Goal: Complete application form

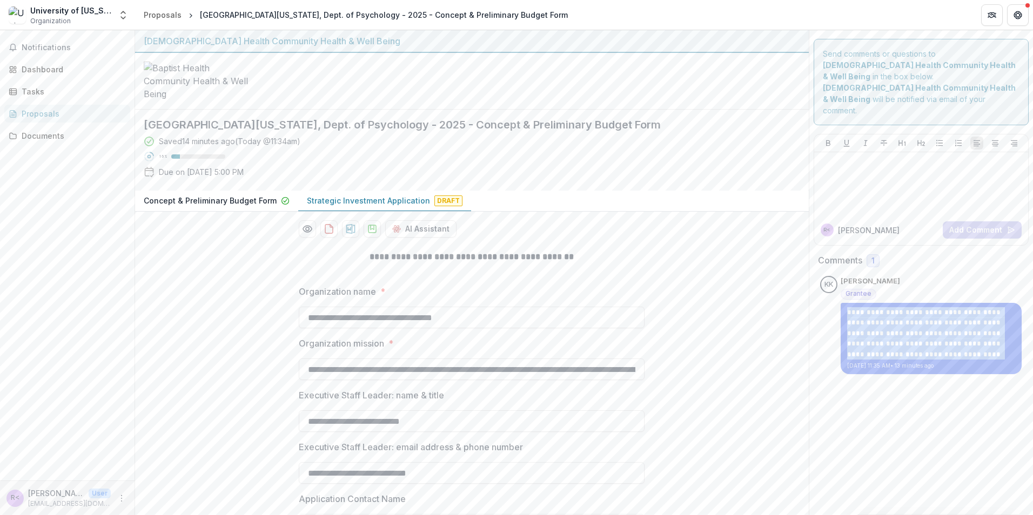
drag, startPoint x: 935, startPoint y: 334, endPoint x: 829, endPoint y: 285, distance: 117.0
click at [829, 285] on div "**********" at bounding box center [921, 325] width 203 height 98
copy p "**********"
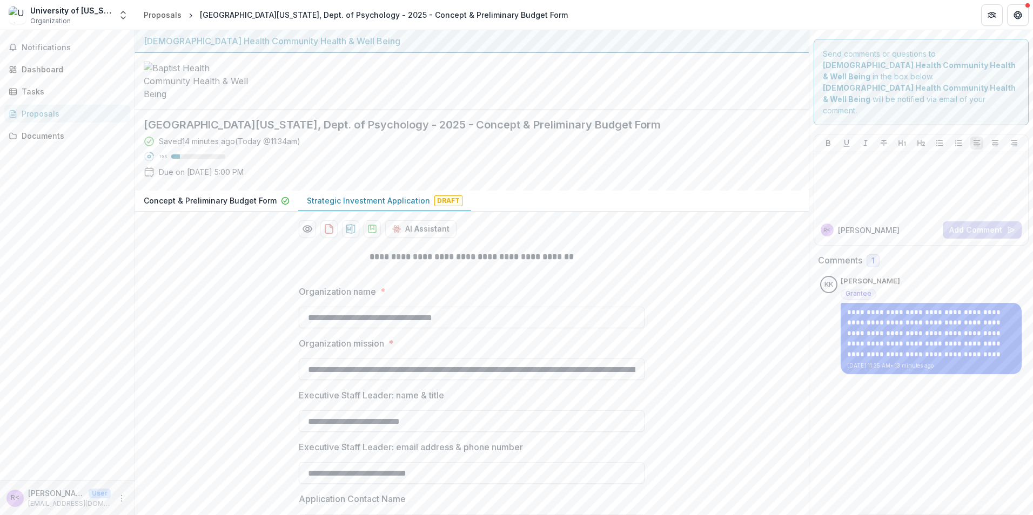
drag, startPoint x: 472, startPoint y: 386, endPoint x: 218, endPoint y: 378, distance: 254.0
click at [732, 212] on div "Concept & Preliminary Budget Form Strategic Investment Application Draft" at bounding box center [472, 201] width 674 height 21
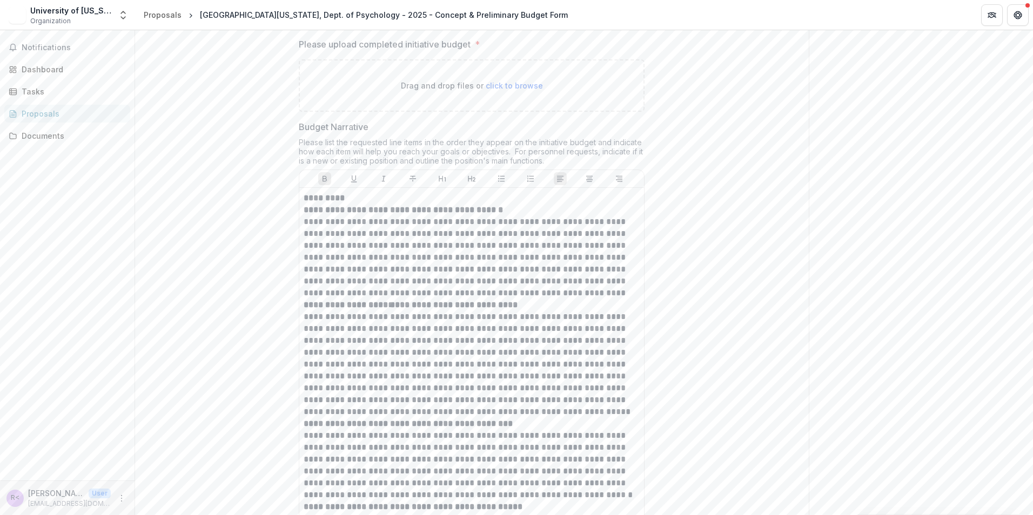
scroll to position [7940, 0]
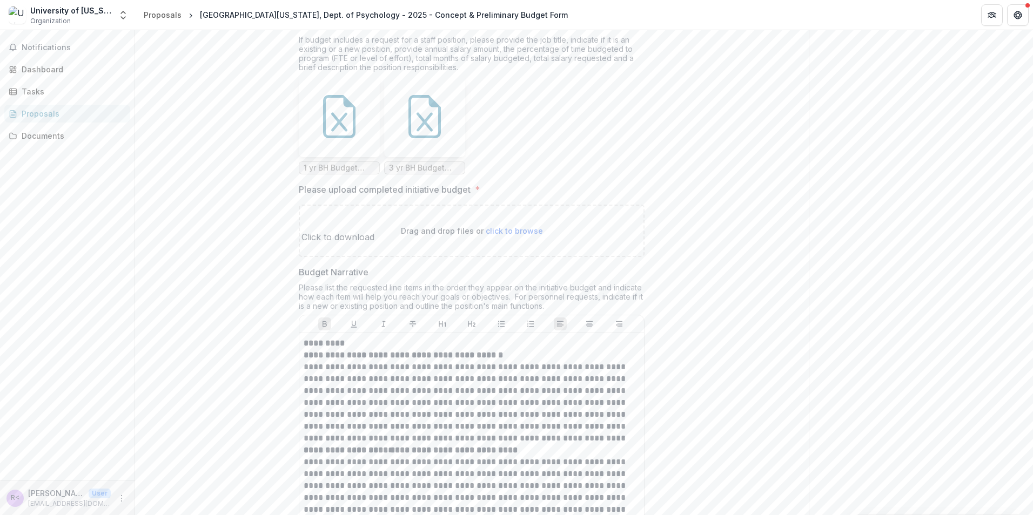
click at [345, 131] on icon at bounding box center [339, 121] width 16 height 19
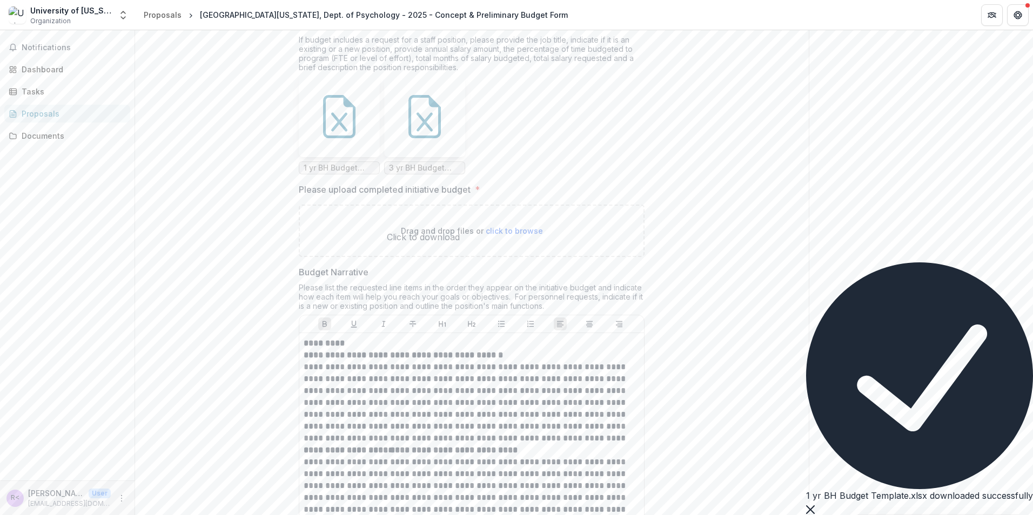
click at [417, 138] on icon at bounding box center [424, 116] width 43 height 43
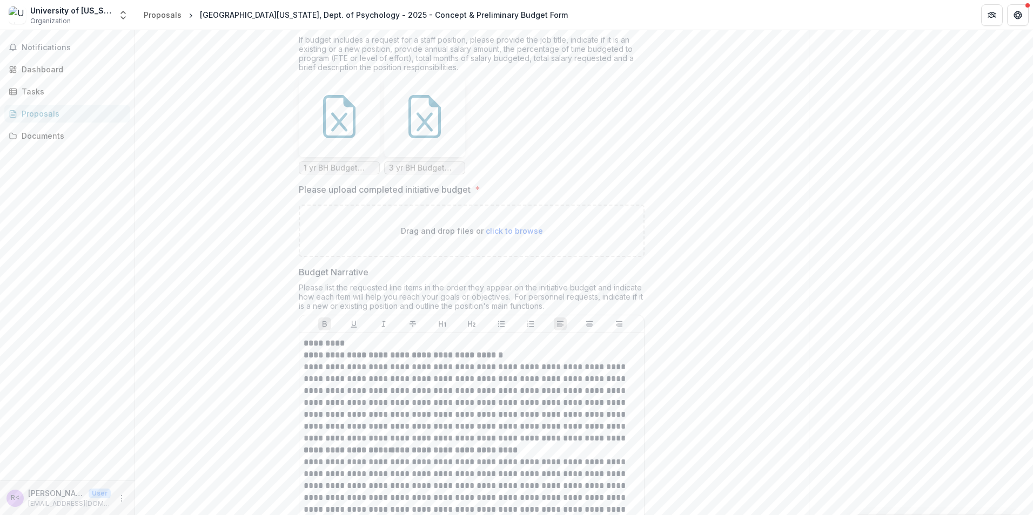
click at [506, 236] on span "click to browse" at bounding box center [514, 230] width 57 height 9
type input "**********"
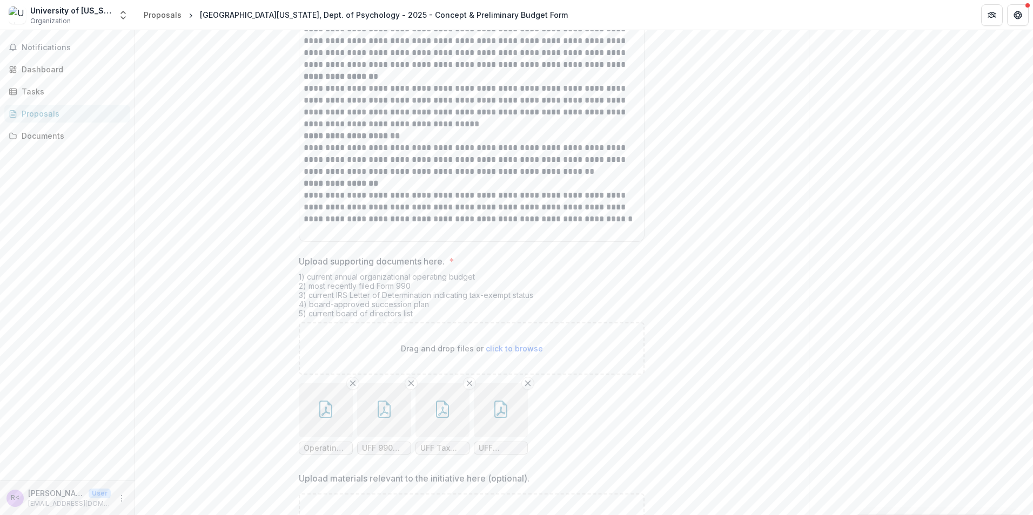
scroll to position [9777, 0]
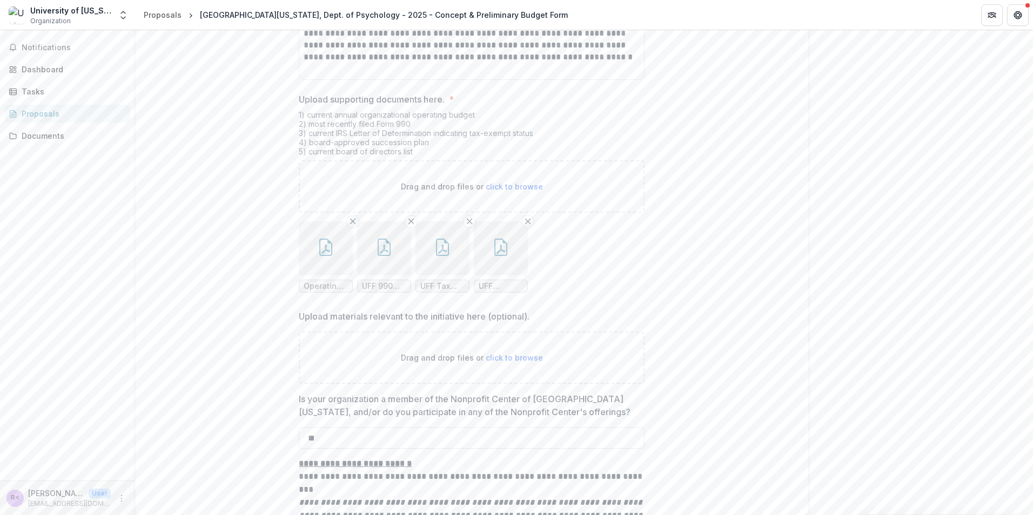
click at [326, 256] on icon "button" at bounding box center [325, 247] width 17 height 17
click at [9, 515] on icon "Close" at bounding box center [4, 523] width 9 height 9
click at [320, 256] on icon "button" at bounding box center [325, 247] width 17 height 17
click at [9, 515] on button "Close" at bounding box center [4, 521] width 9 height 13
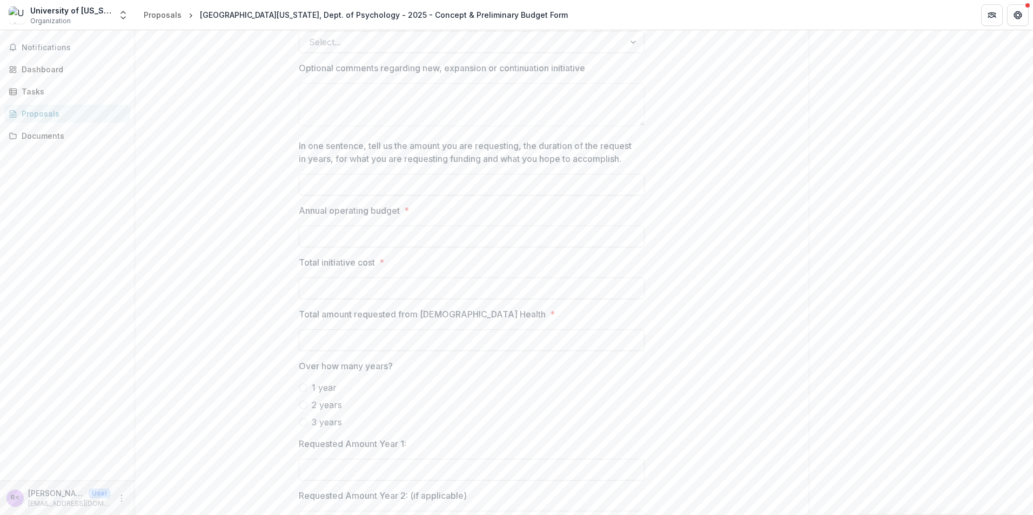
scroll to position [756, 0]
drag, startPoint x: 483, startPoint y: 238, endPoint x: 488, endPoint y: 247, distance: 10.4
click at [483, 173] on div at bounding box center [472, 171] width 346 height 4
click at [488, 194] on input "In one sentence, tell us the amount you are requesting, the duration of the req…" at bounding box center [472, 184] width 346 height 22
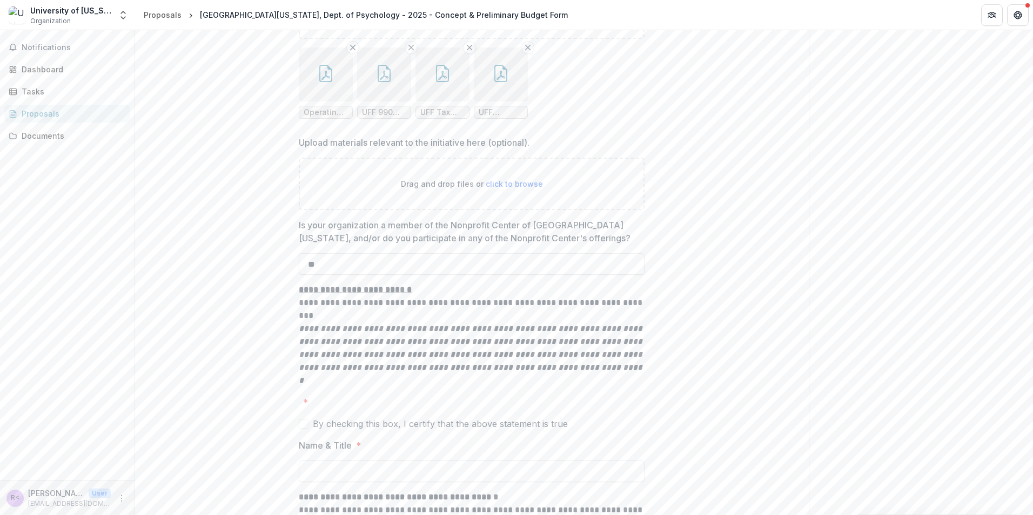
scroll to position [9831, 0]
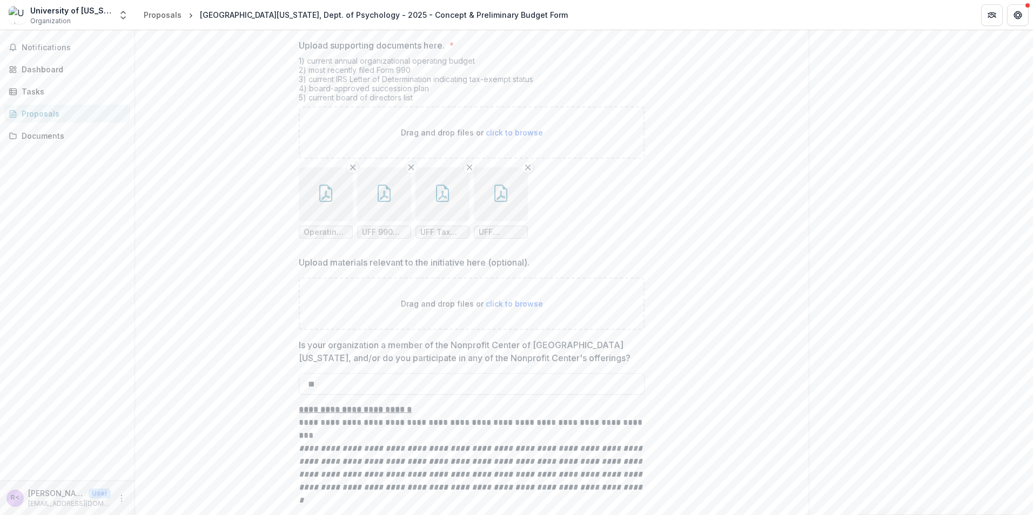
click at [328, 221] on button "button" at bounding box center [326, 194] width 54 height 54
